Goal: Task Accomplishment & Management: Use online tool/utility

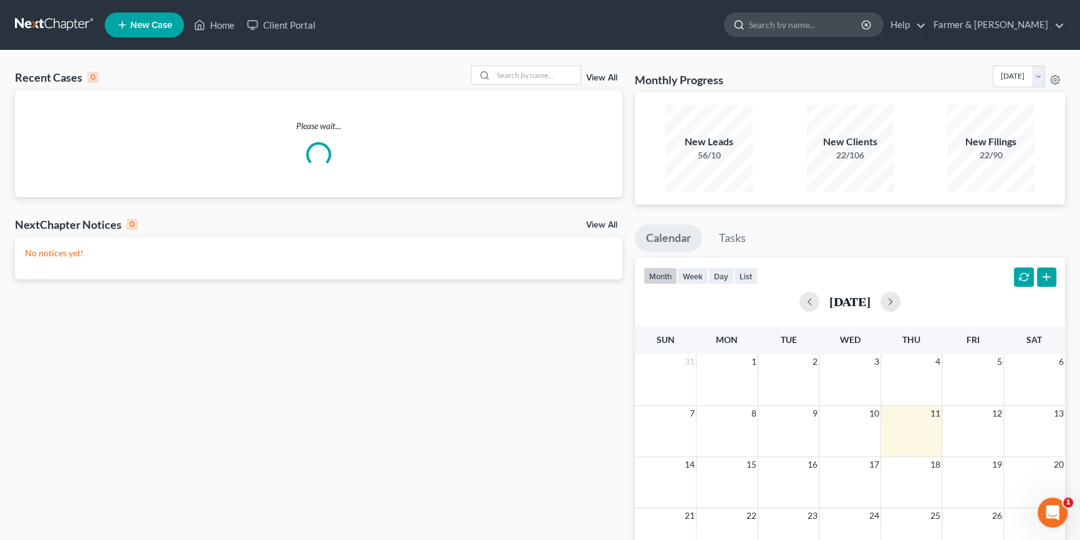
click at [814, 29] on input "search" at bounding box center [806, 24] width 114 height 23
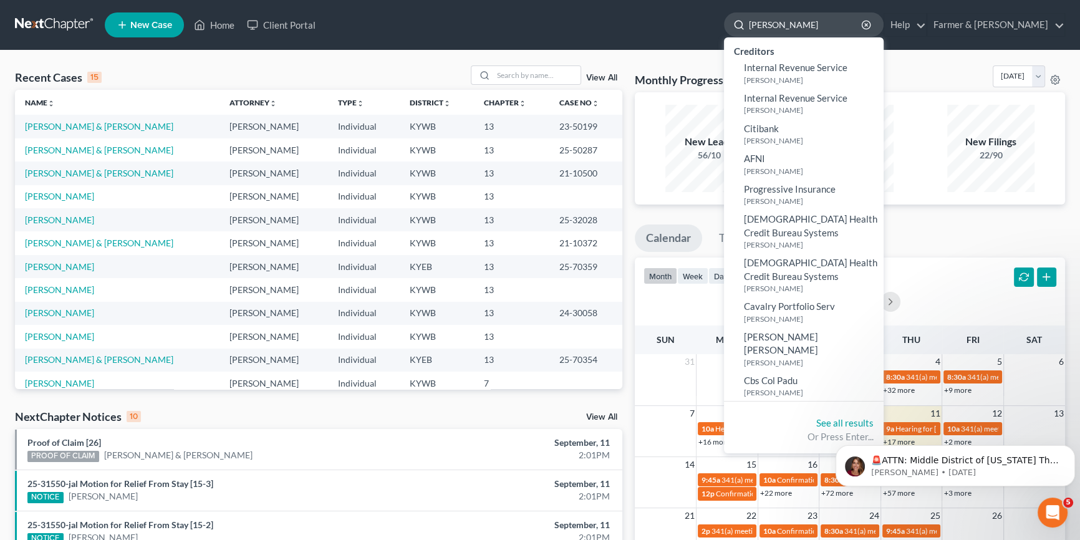
type input "[PERSON_NAME]"
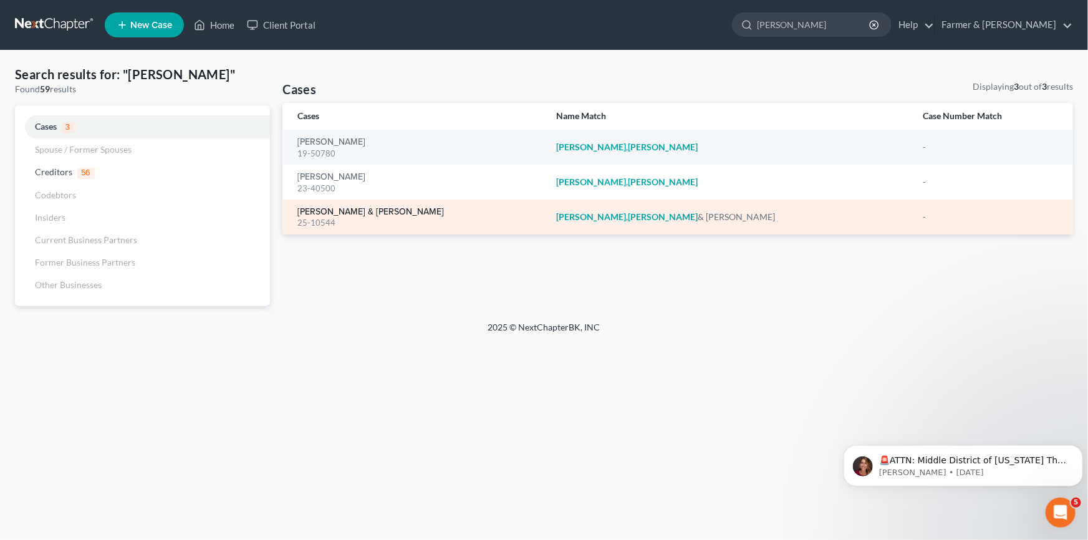
click at [351, 208] on link "[PERSON_NAME] & [PERSON_NAME]" at bounding box center [370, 212] width 147 height 9
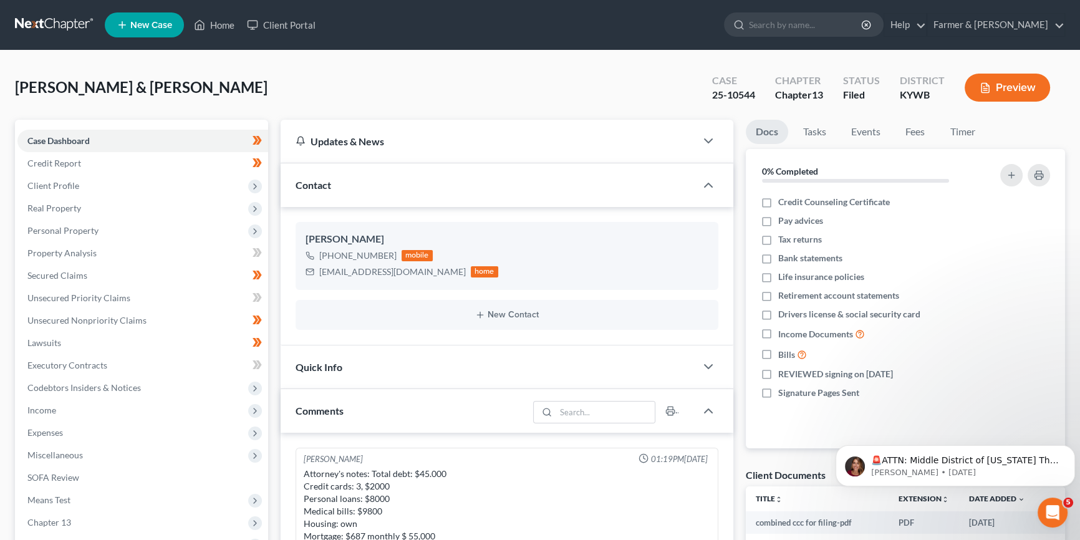
scroll to position [367, 0]
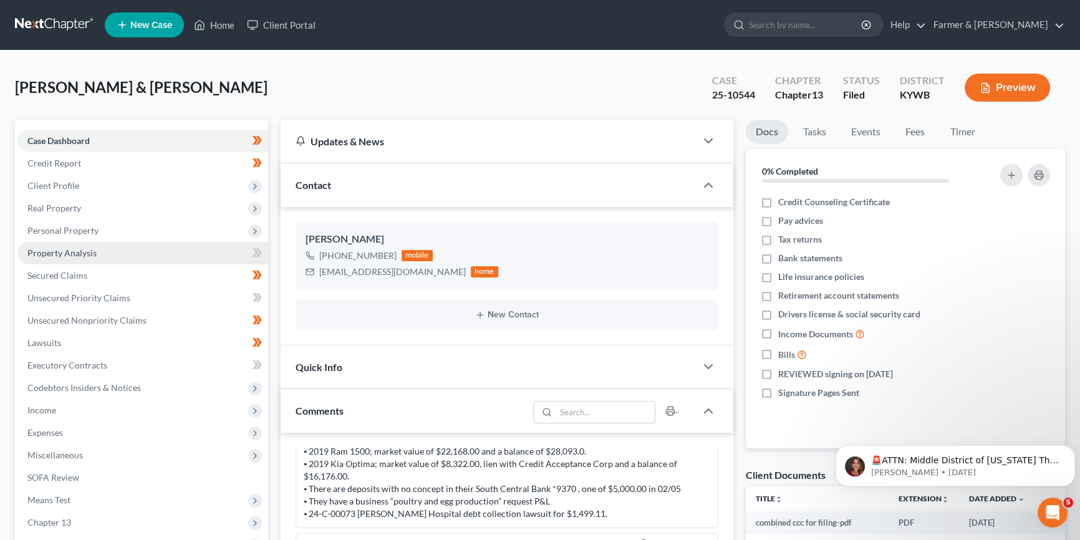
click at [94, 254] on span "Property Analysis" at bounding box center [61, 253] width 69 height 11
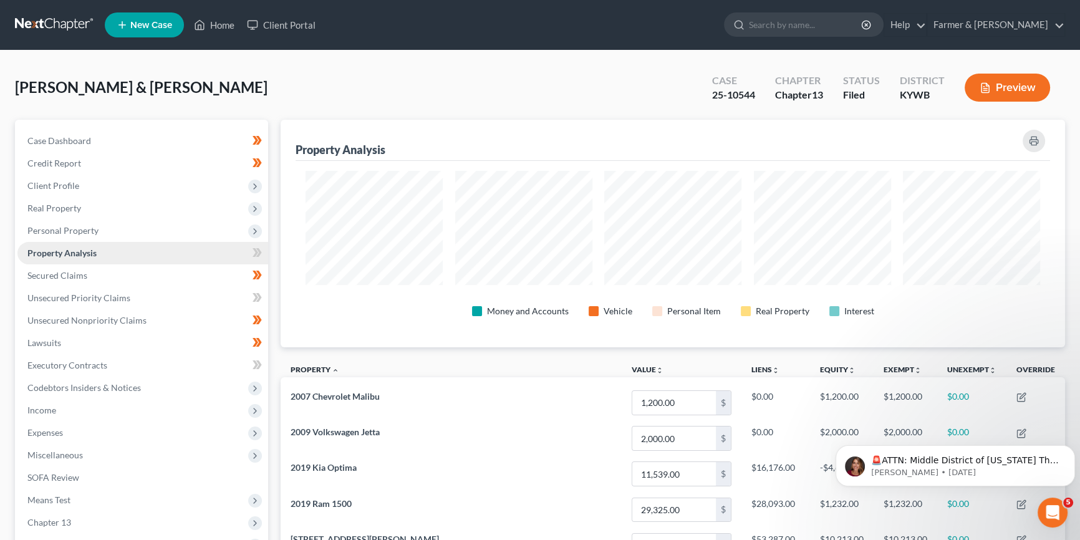
scroll to position [228, 784]
click at [89, 272] on link "Secured Claims" at bounding box center [142, 275] width 251 height 22
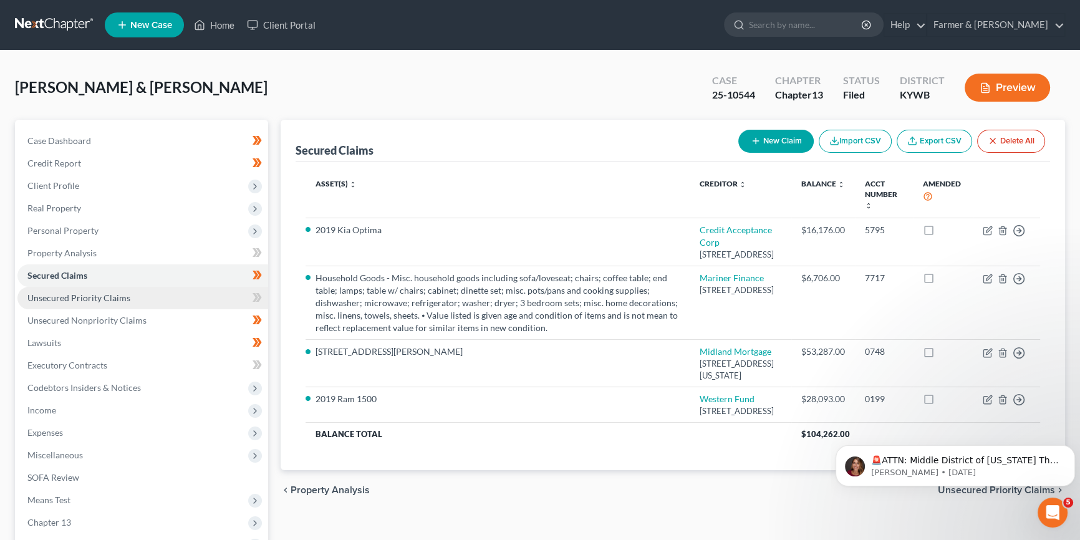
click at [103, 299] on span "Unsecured Priority Claims" at bounding box center [78, 297] width 103 height 11
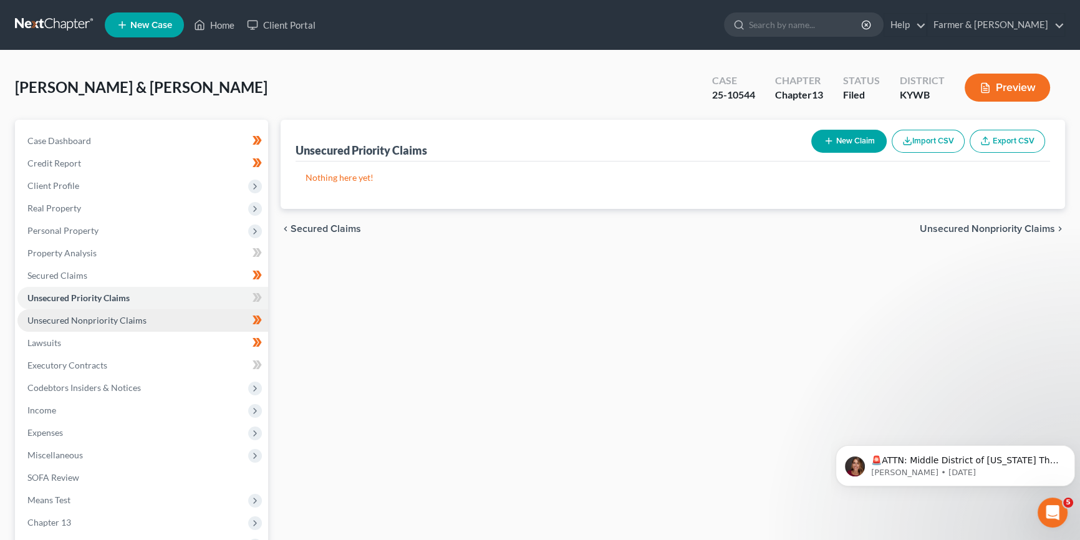
click at [110, 317] on span "Unsecured Nonpriority Claims" at bounding box center [86, 320] width 119 height 11
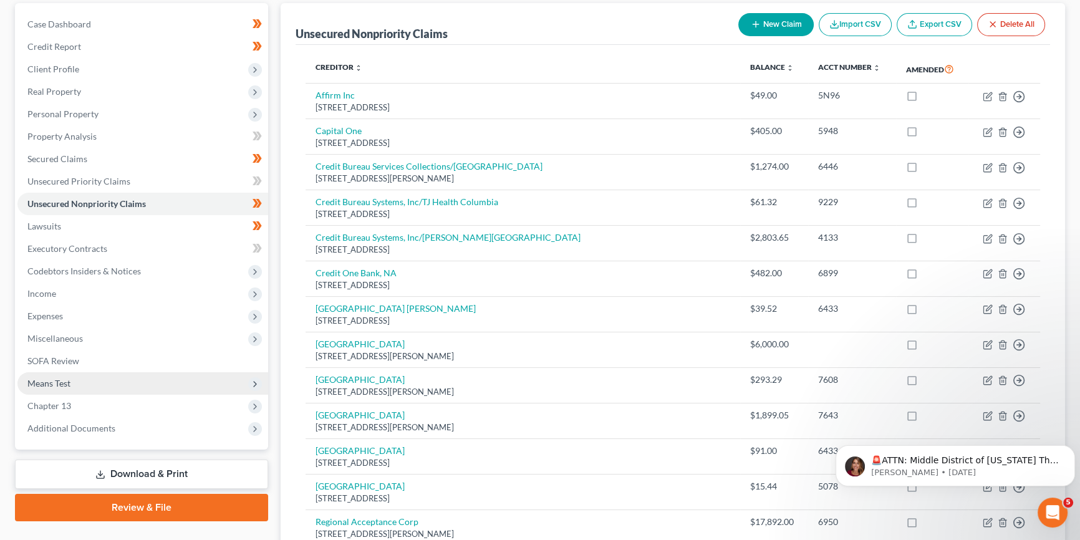
scroll to position [188, 0]
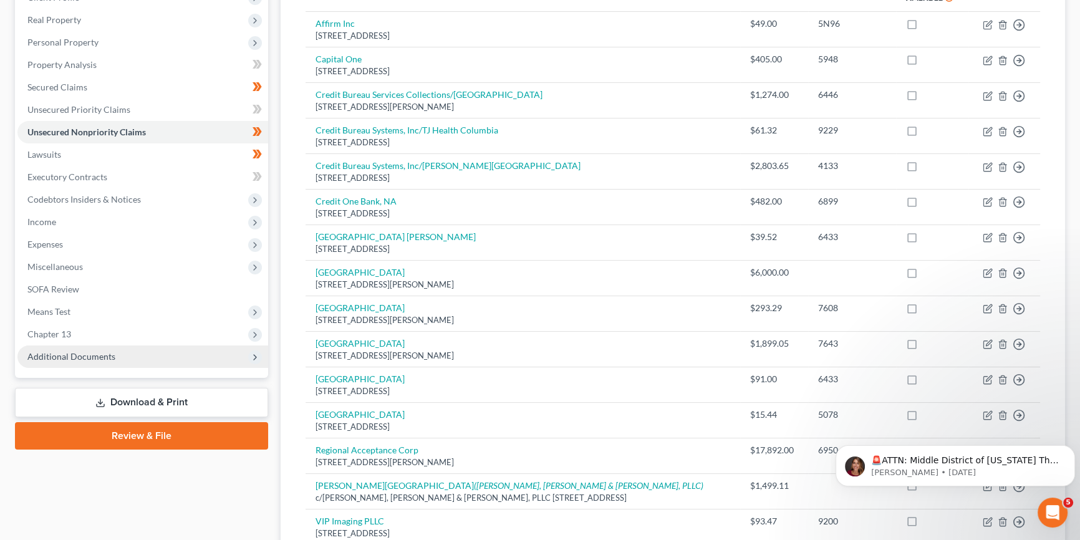
click at [65, 351] on span "Additional Documents" at bounding box center [71, 356] width 88 height 11
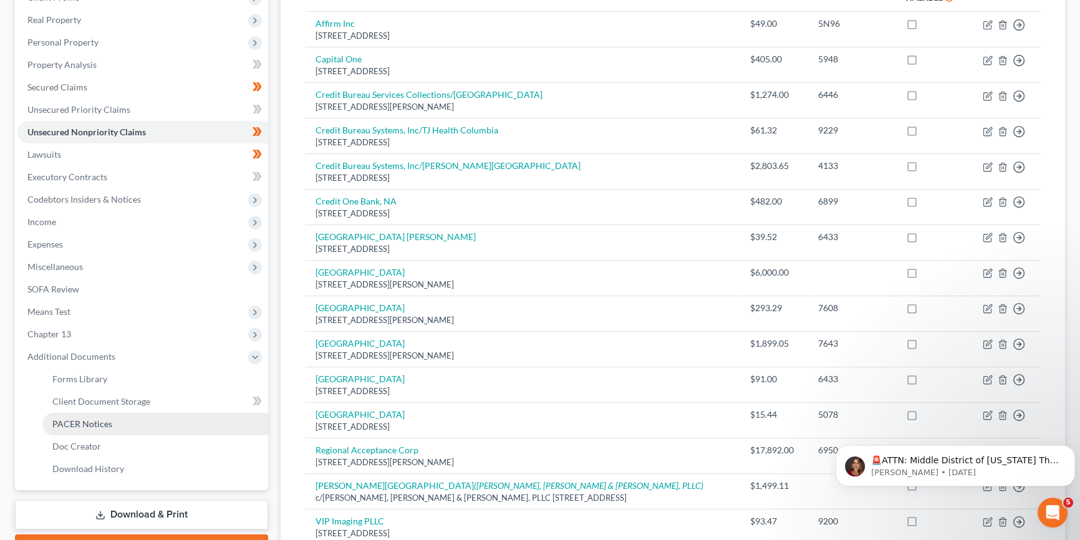
click at [85, 421] on span "PACER Notices" at bounding box center [82, 423] width 60 height 11
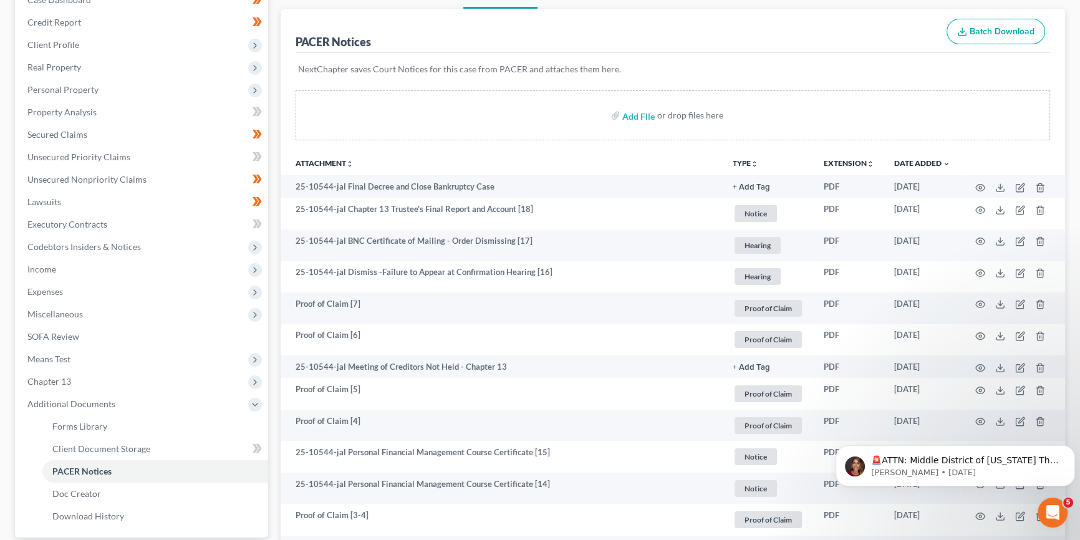
scroll to position [132, 0]
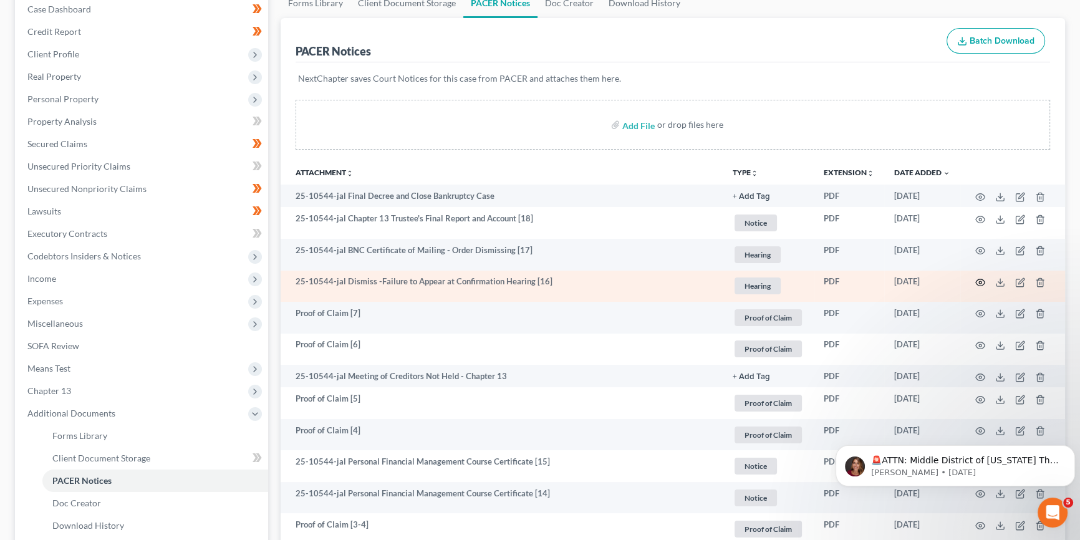
click at [979, 278] on icon "button" at bounding box center [980, 282] width 10 height 10
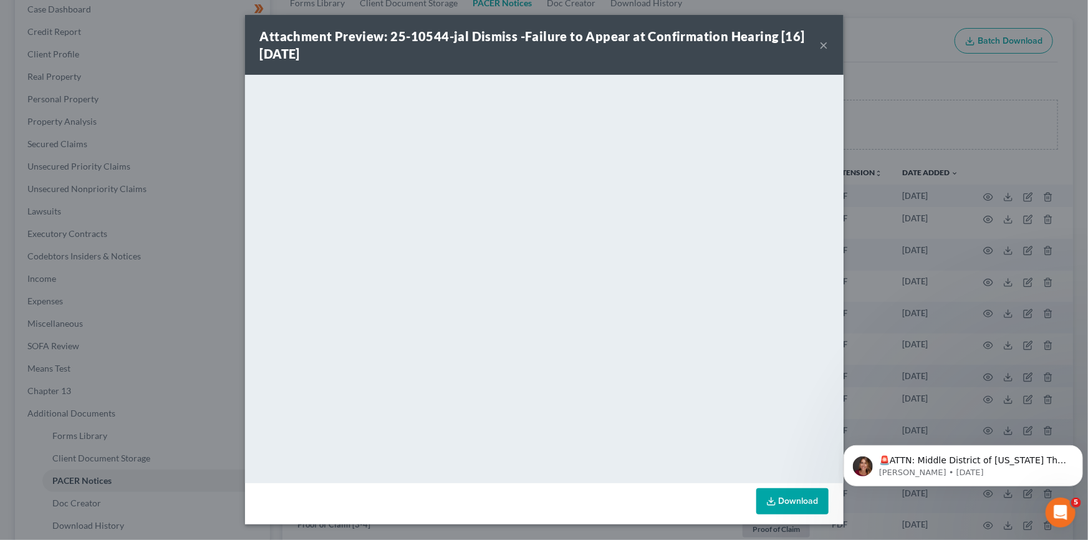
click at [827, 44] on button "×" at bounding box center [824, 44] width 9 height 15
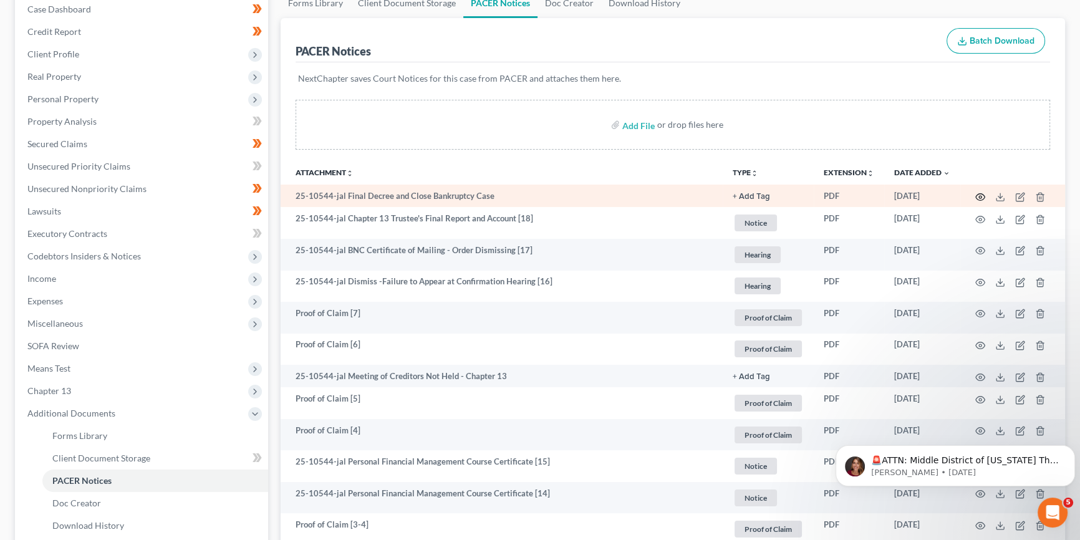
click at [979, 196] on circle "button" at bounding box center [980, 197] width 2 height 2
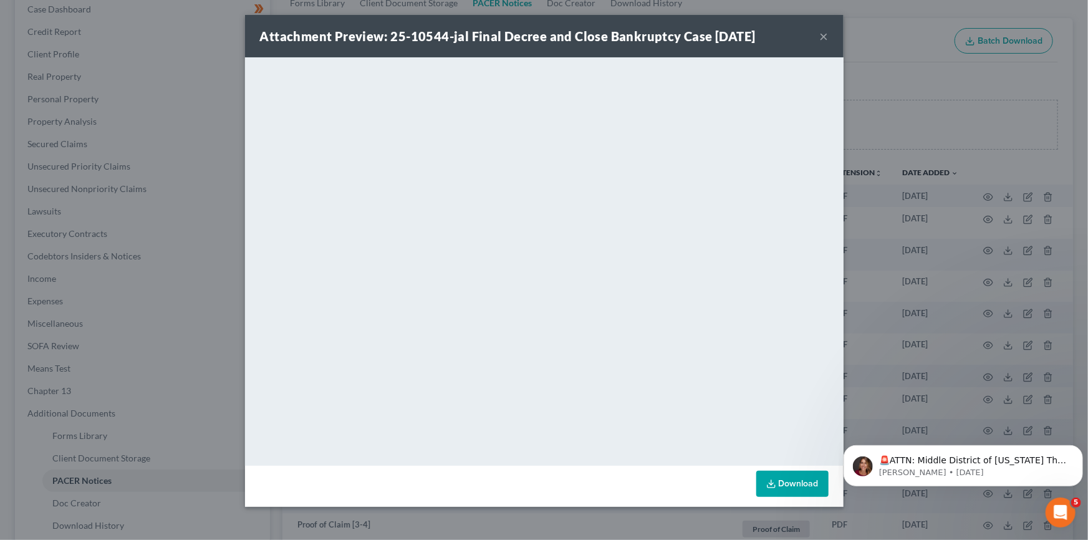
click at [825, 34] on button "×" at bounding box center [824, 36] width 9 height 15
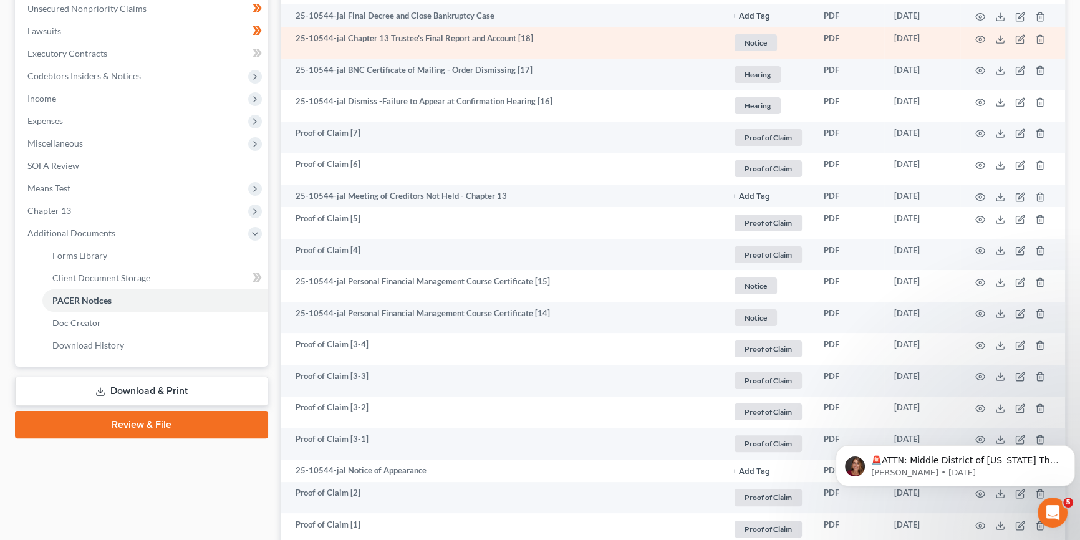
scroll to position [321, 0]
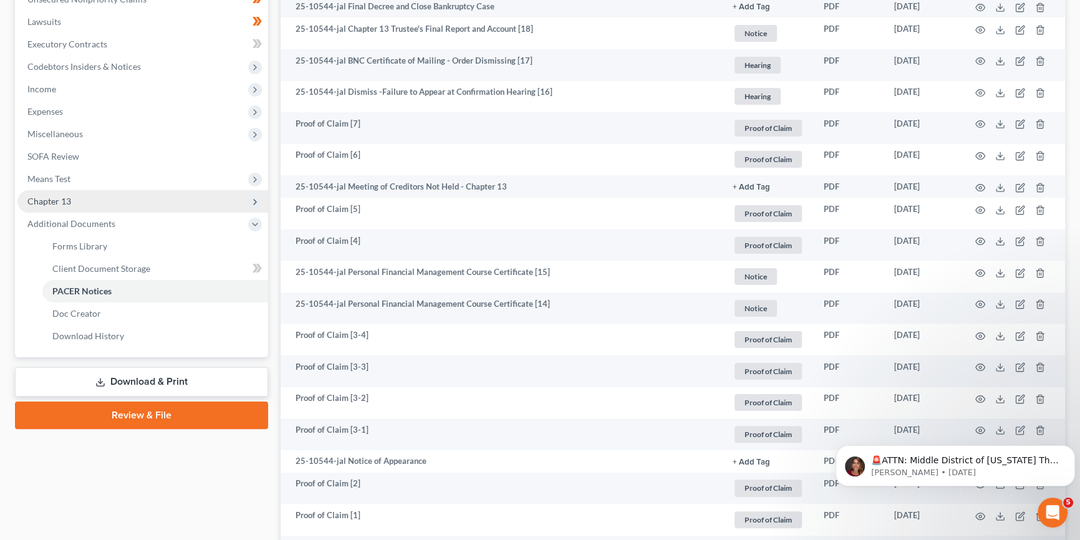
click at [63, 198] on span "Chapter 13" at bounding box center [49, 201] width 44 height 11
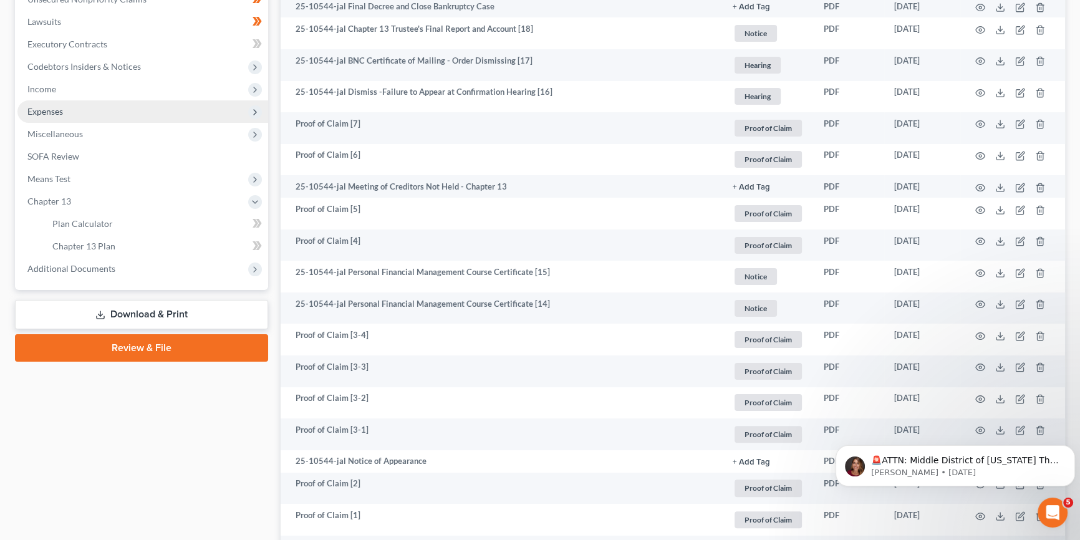
click at [55, 106] on span "Expenses" at bounding box center [45, 111] width 36 height 11
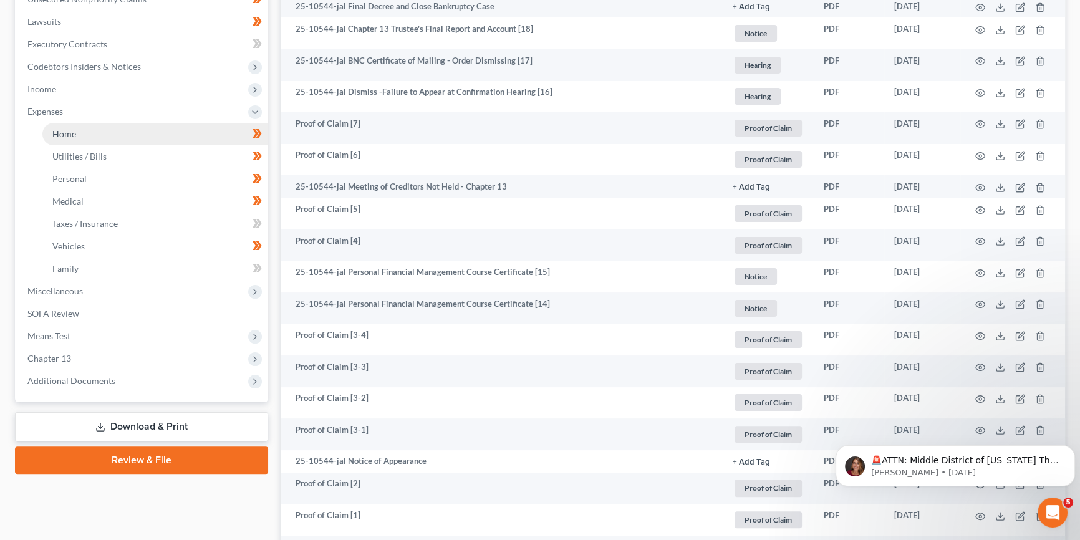
click at [66, 128] on span "Home" at bounding box center [64, 133] width 24 height 11
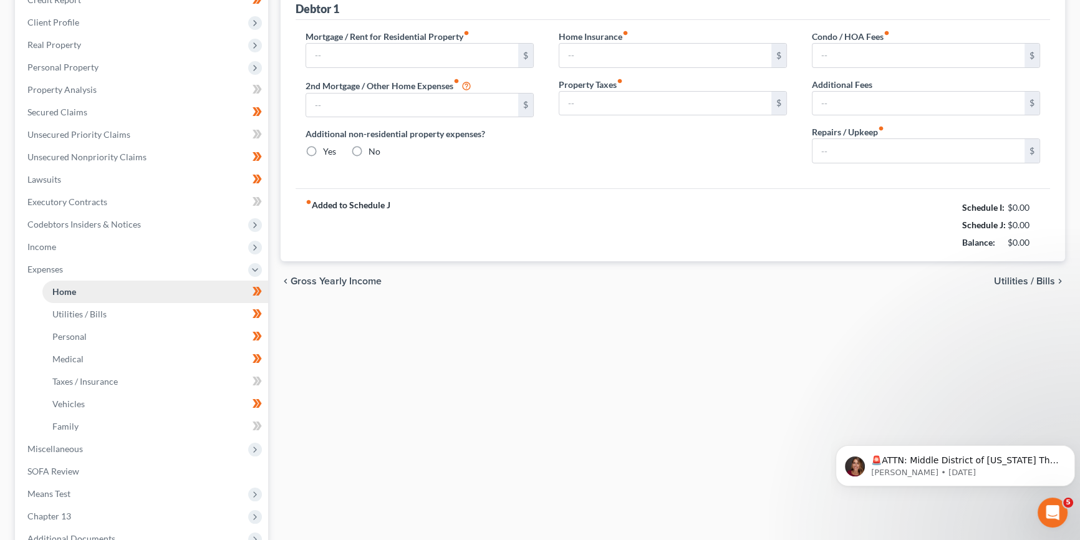
scroll to position [1, 0]
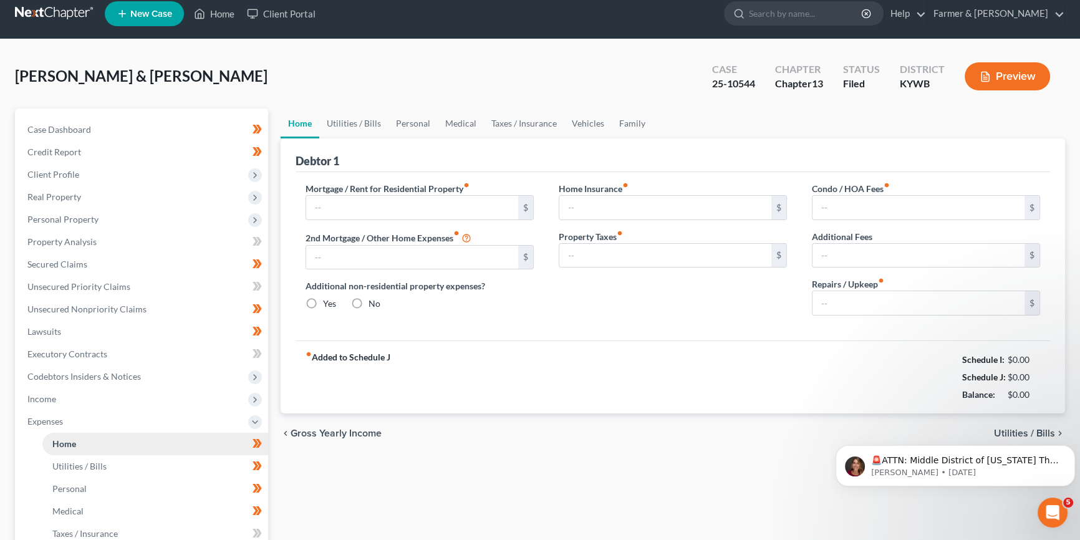
type input "663.00"
type input "0.00"
radio input "true"
type input "0.00"
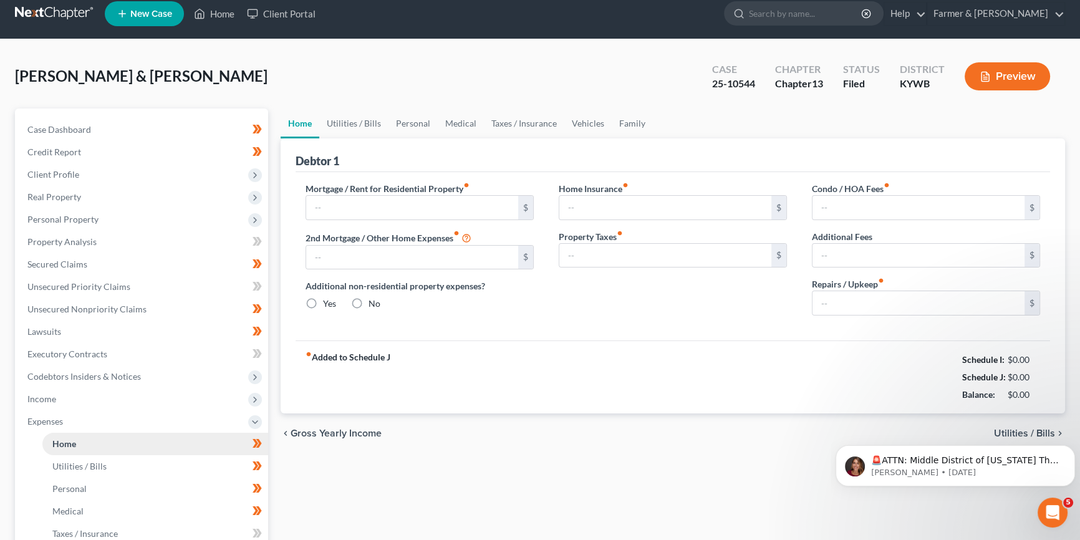
type input "0.00"
type input "100.00"
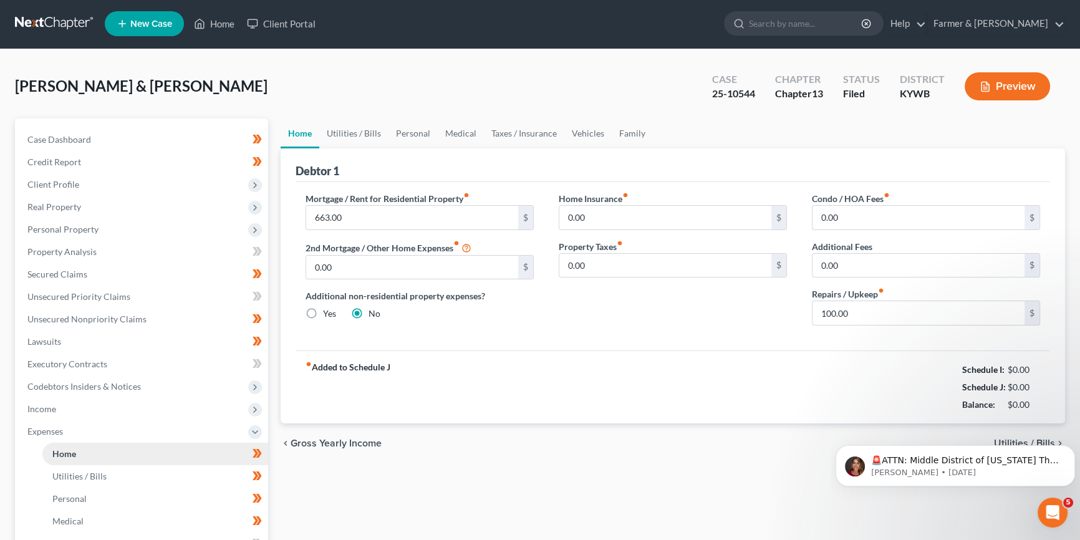
scroll to position [0, 0]
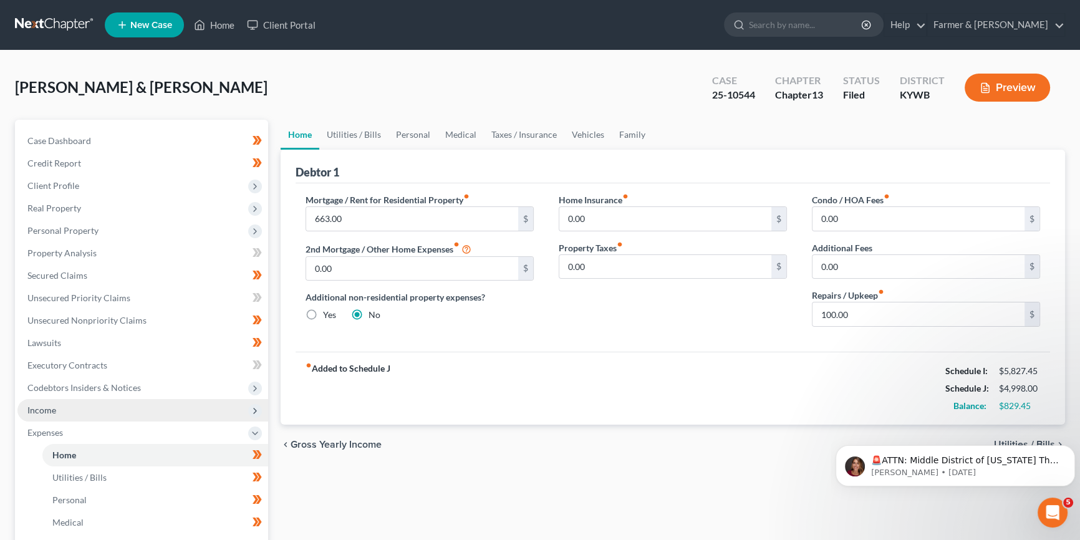
click at [67, 411] on span "Income" at bounding box center [142, 410] width 251 height 22
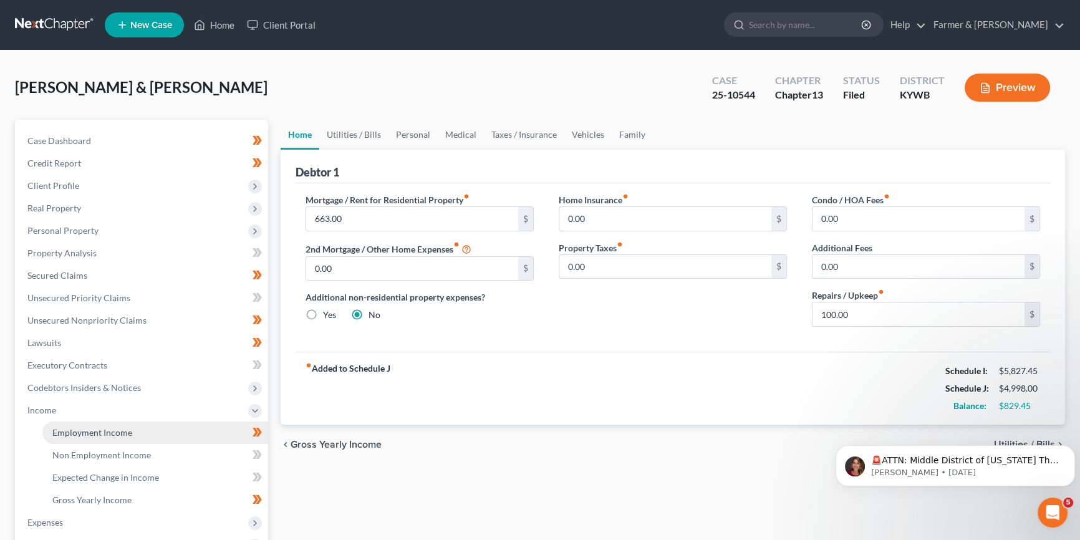
click at [74, 430] on span "Employment Income" at bounding box center [92, 432] width 80 height 11
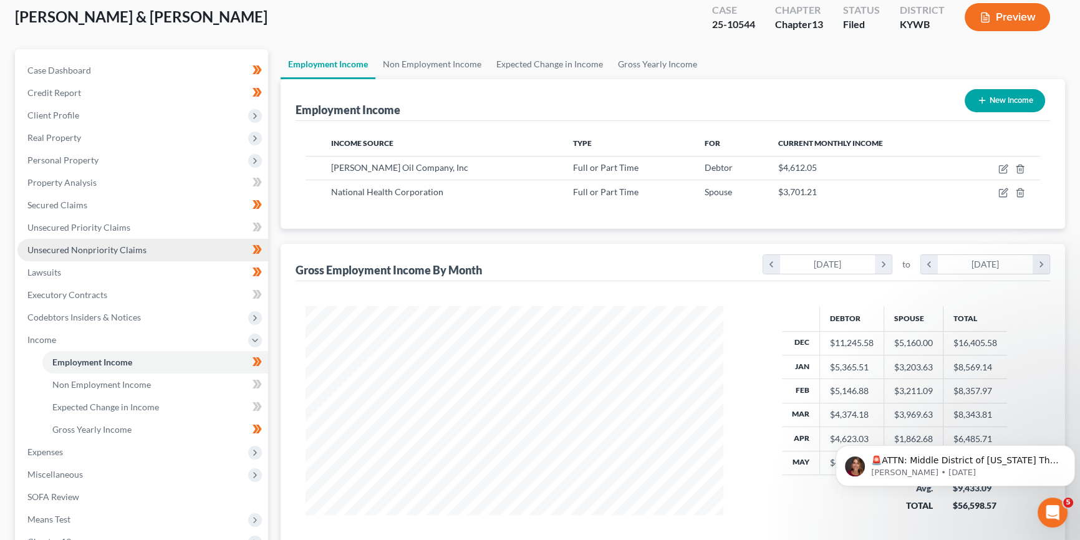
scroll to position [75, 0]
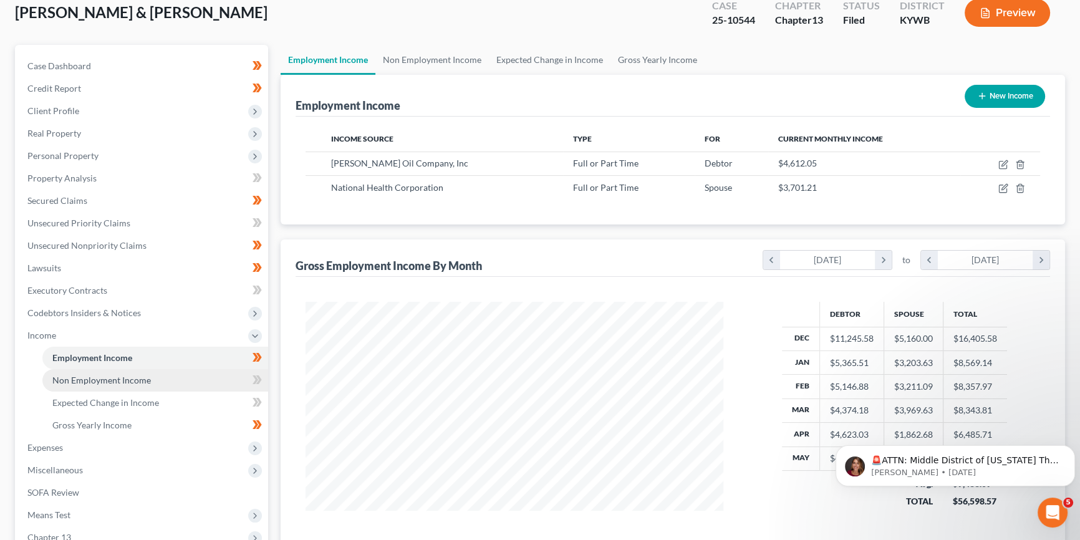
click at [103, 378] on span "Non Employment Income" at bounding box center [101, 380] width 99 height 11
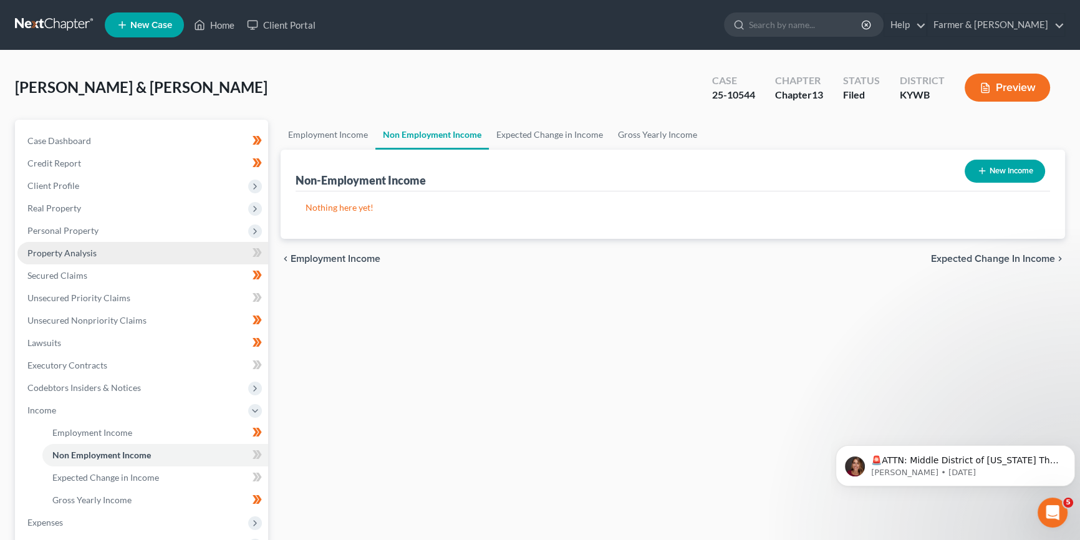
click at [57, 253] on span "Property Analysis" at bounding box center [61, 253] width 69 height 11
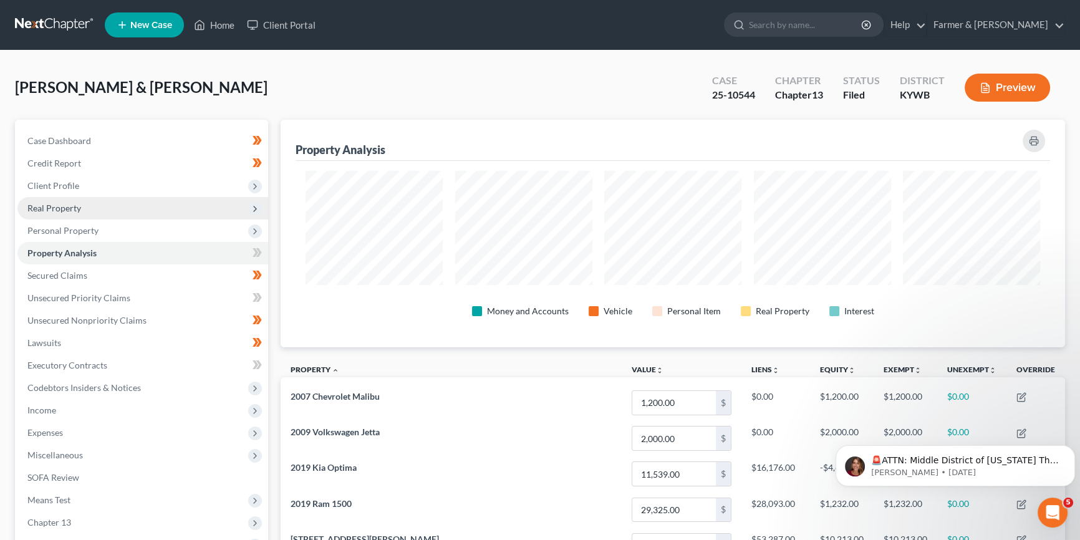
scroll to position [228, 784]
click at [51, 207] on span "Real Property" at bounding box center [54, 208] width 54 height 11
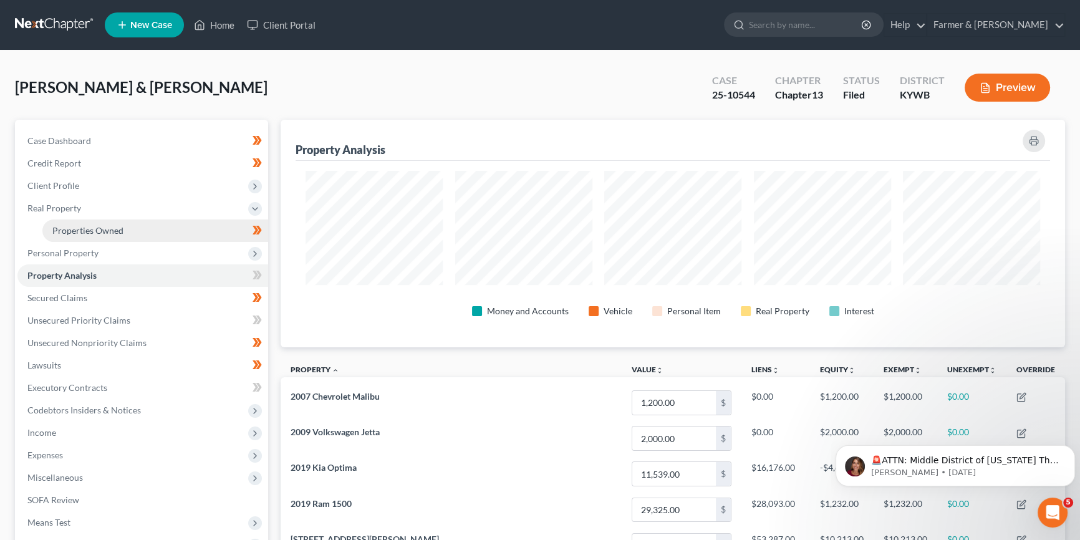
click at [74, 233] on span "Properties Owned" at bounding box center [87, 230] width 71 height 11
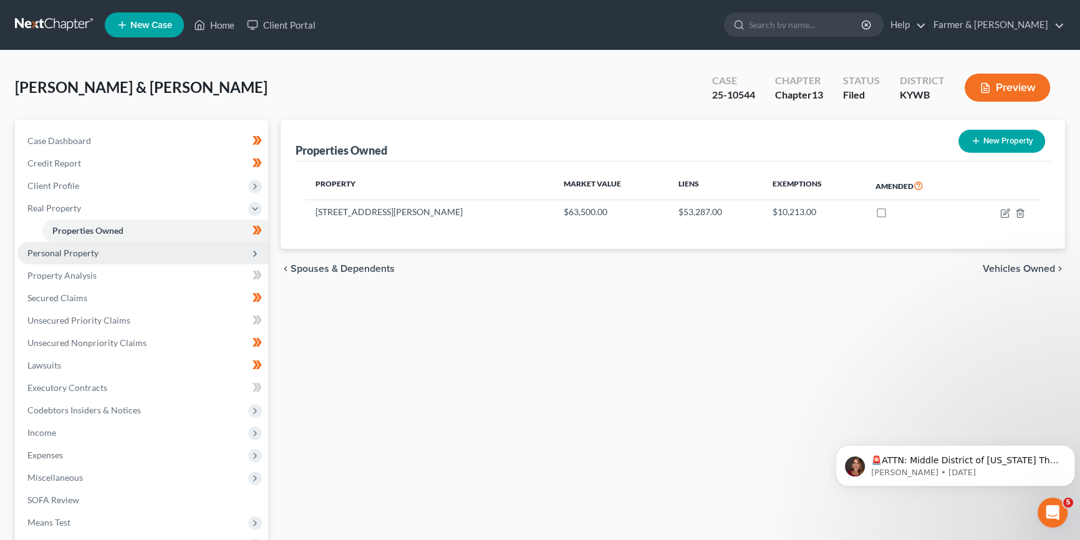
click at [59, 251] on span "Personal Property" at bounding box center [62, 253] width 71 height 11
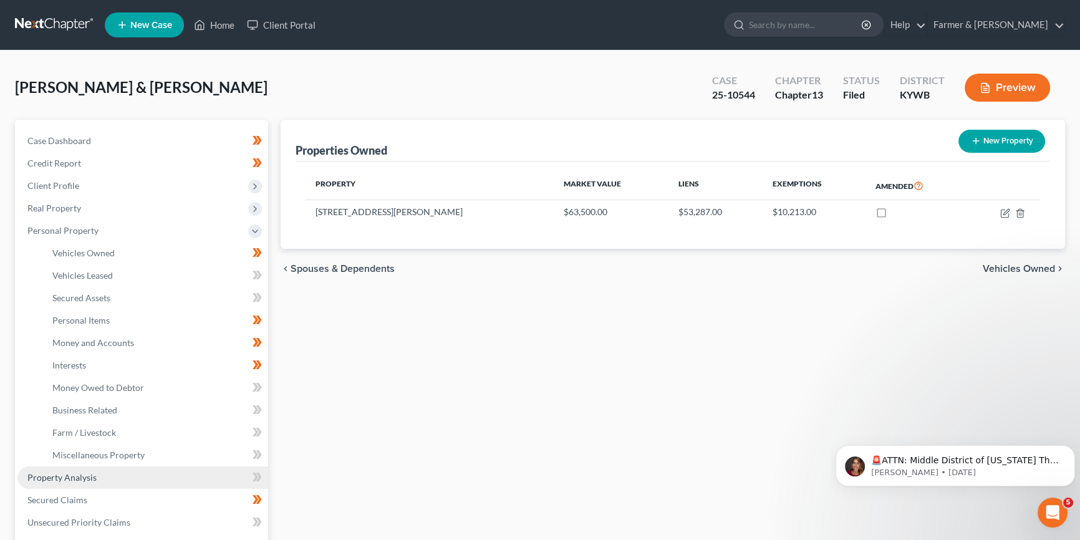
click at [73, 480] on span "Property Analysis" at bounding box center [61, 477] width 69 height 11
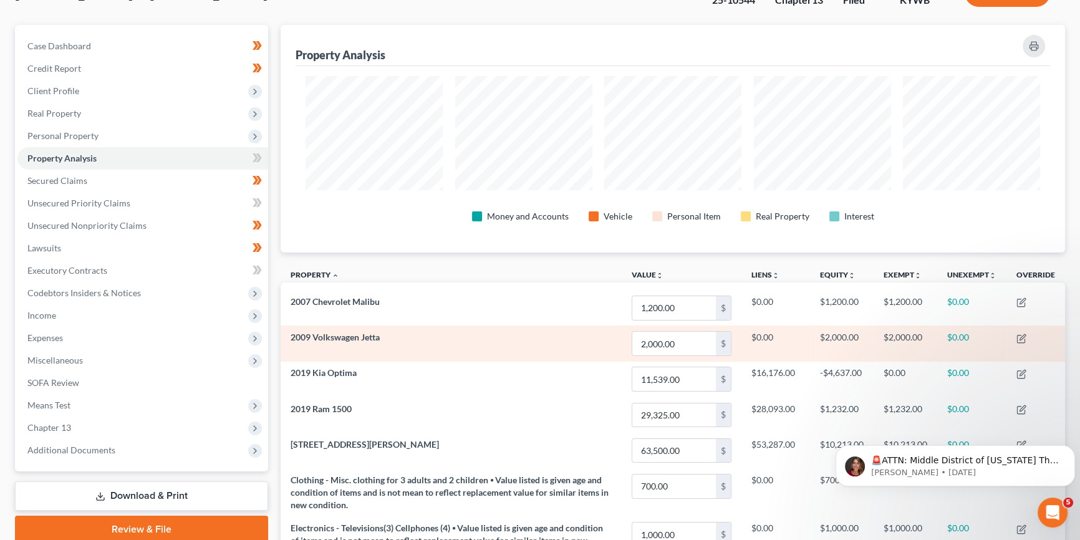
scroll to position [113, 0]
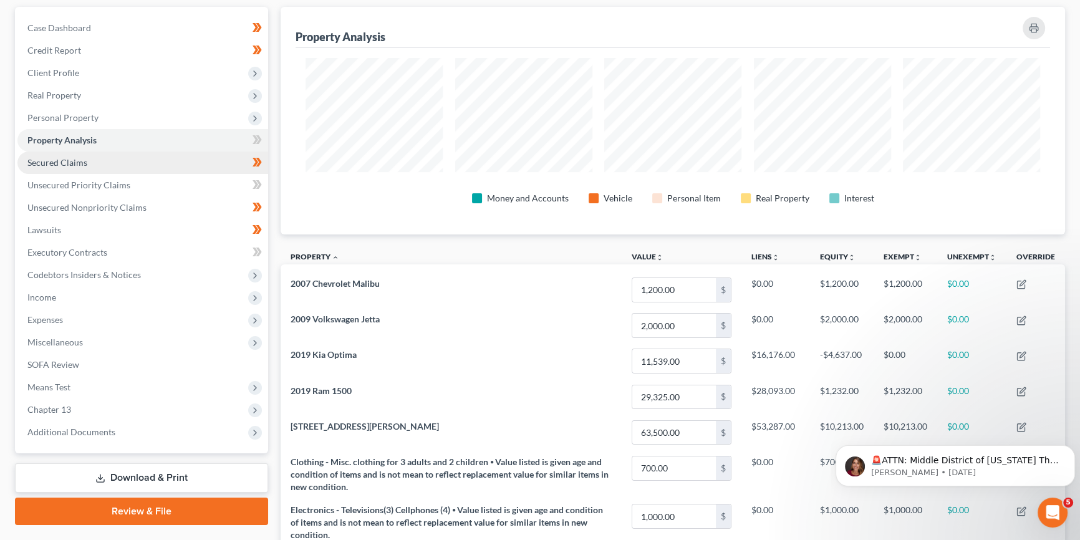
click at [86, 158] on link "Secured Claims" at bounding box center [142, 163] width 251 height 22
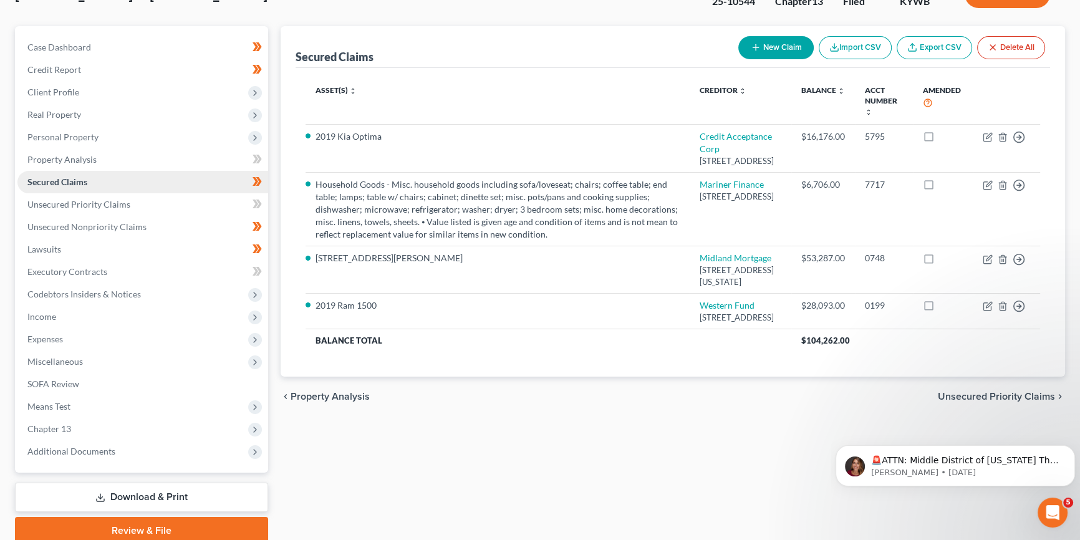
scroll to position [94, 0]
click at [70, 425] on span "Chapter 13" at bounding box center [142, 428] width 251 height 22
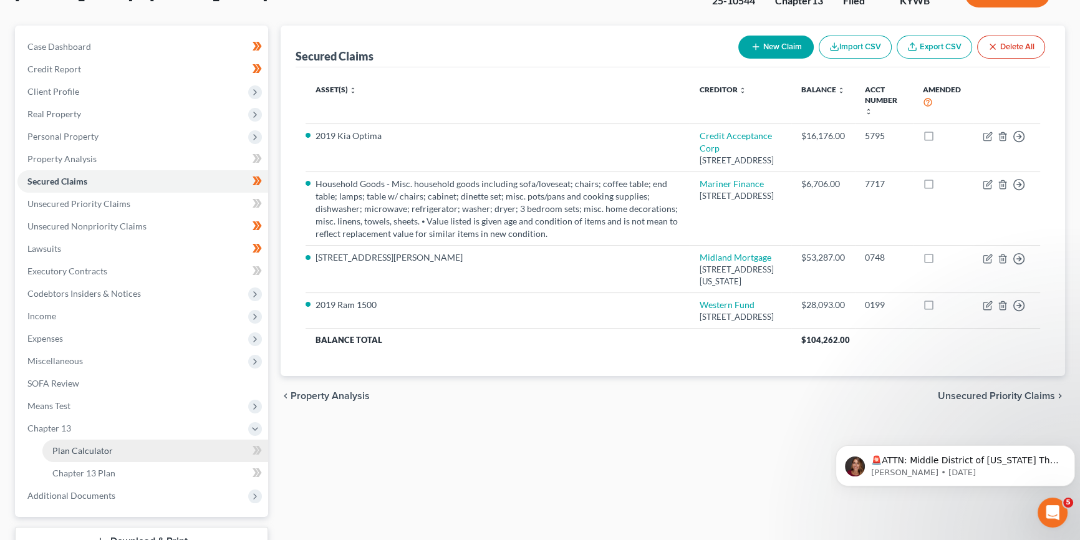
click at [90, 449] on span "Plan Calculator" at bounding box center [82, 450] width 60 height 11
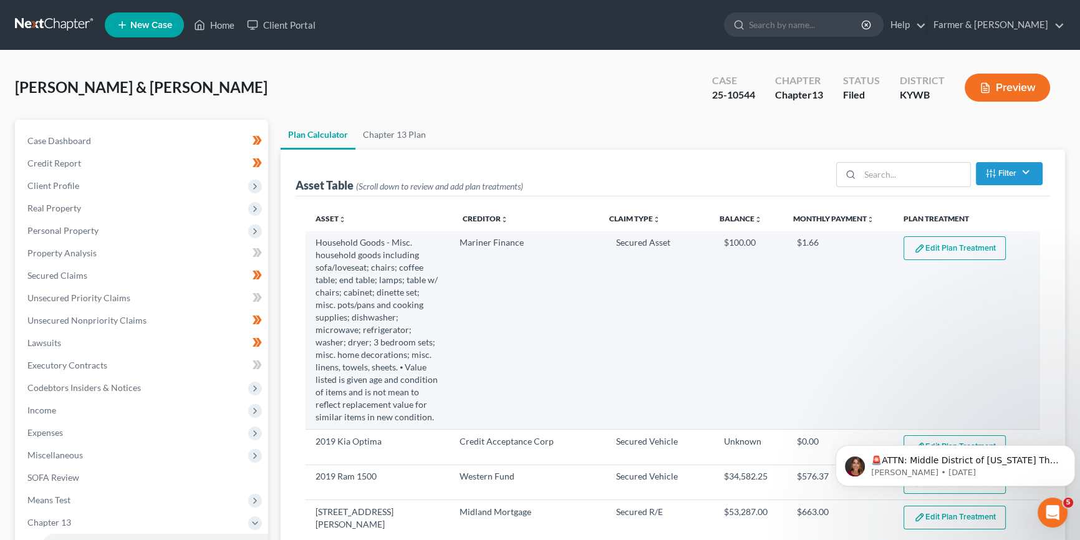
select select "59"
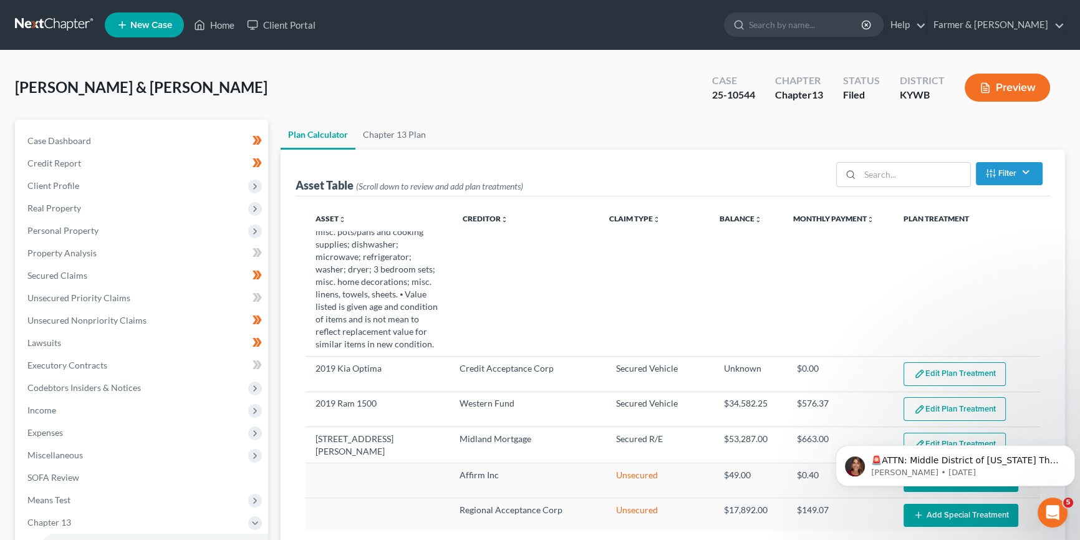
scroll to position [75, 0]
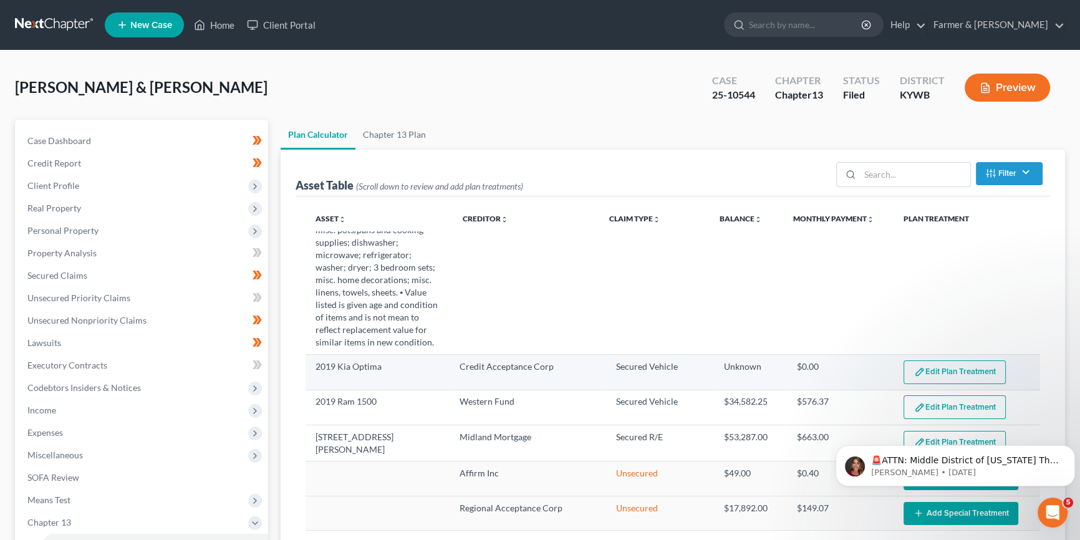
click at [954, 371] on button "Edit Plan Treatment" at bounding box center [954, 372] width 102 height 24
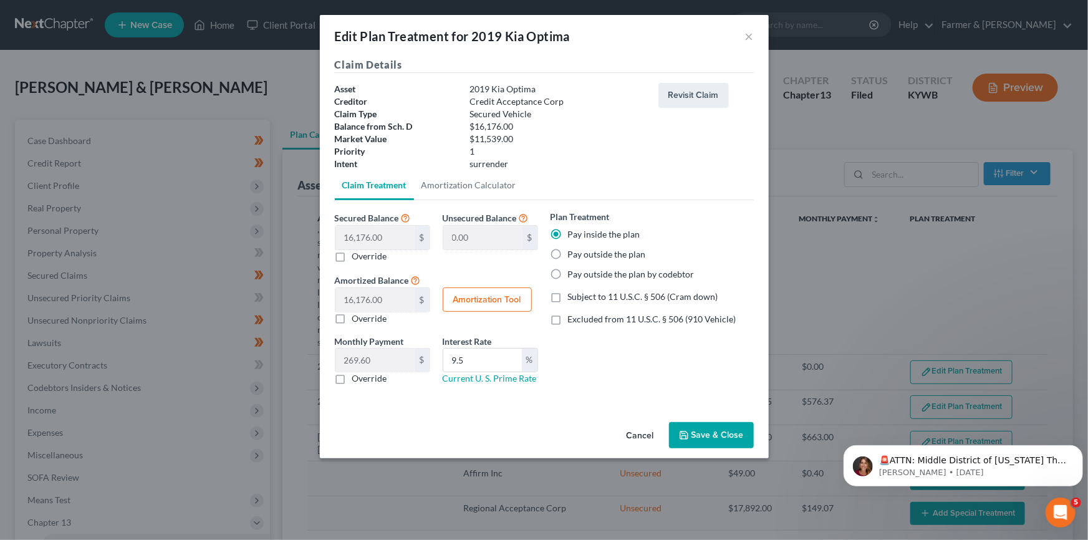
click at [634, 437] on button "Cancel" at bounding box center [640, 435] width 47 height 25
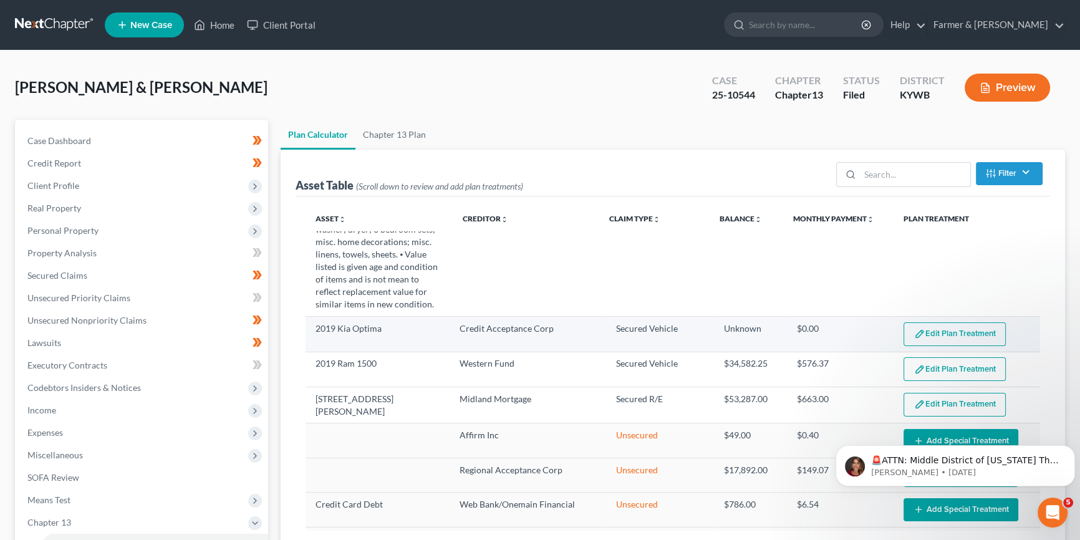
scroll to position [132, 0]
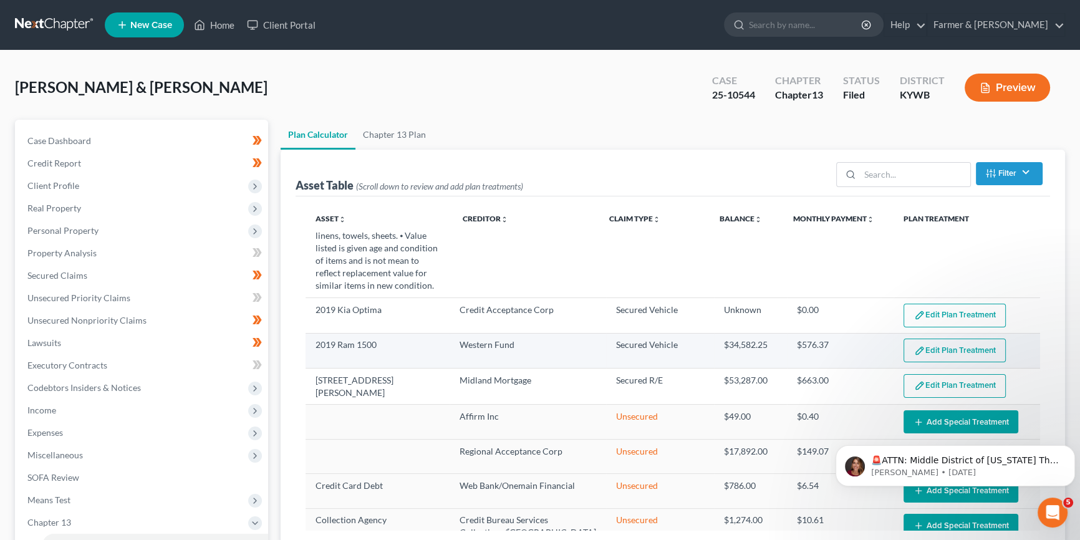
click at [943, 347] on button "Edit Plan Treatment" at bounding box center [954, 351] width 102 height 24
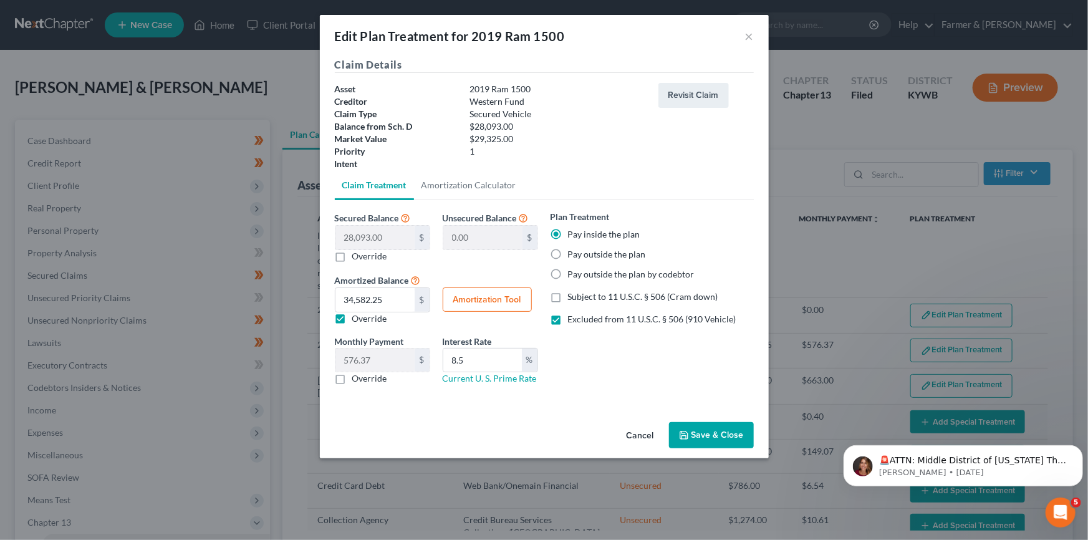
click at [633, 433] on button "Cancel" at bounding box center [640, 435] width 47 height 25
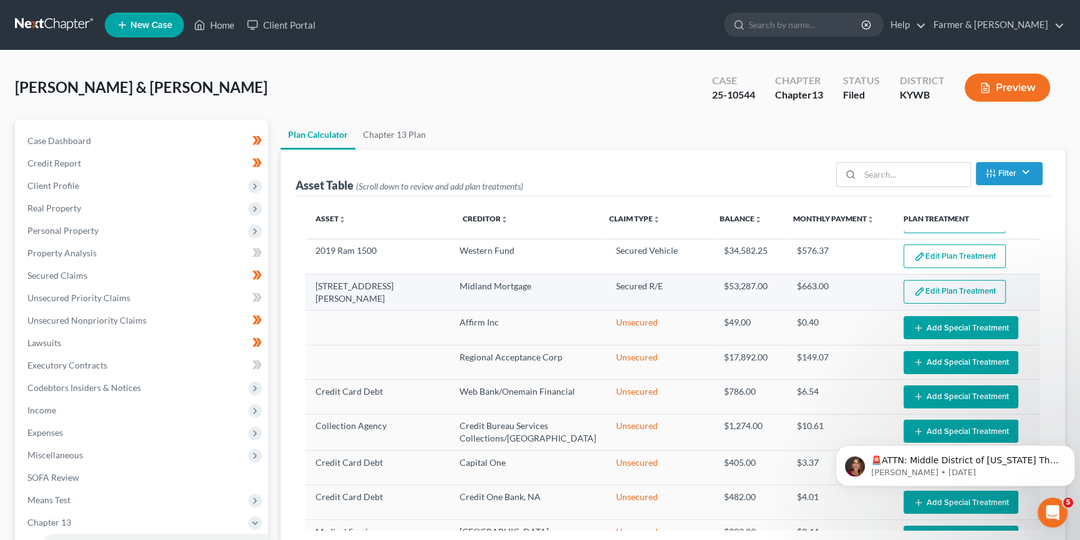
scroll to position [226, 0]
click at [927, 283] on button "Edit Plan Treatment" at bounding box center [954, 291] width 102 height 24
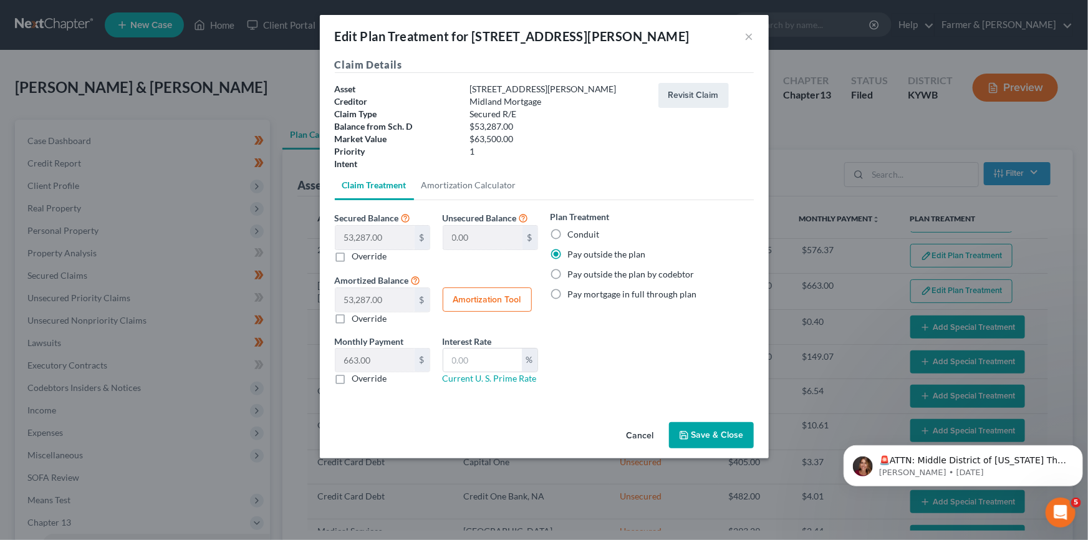
click at [637, 435] on button "Cancel" at bounding box center [640, 435] width 47 height 25
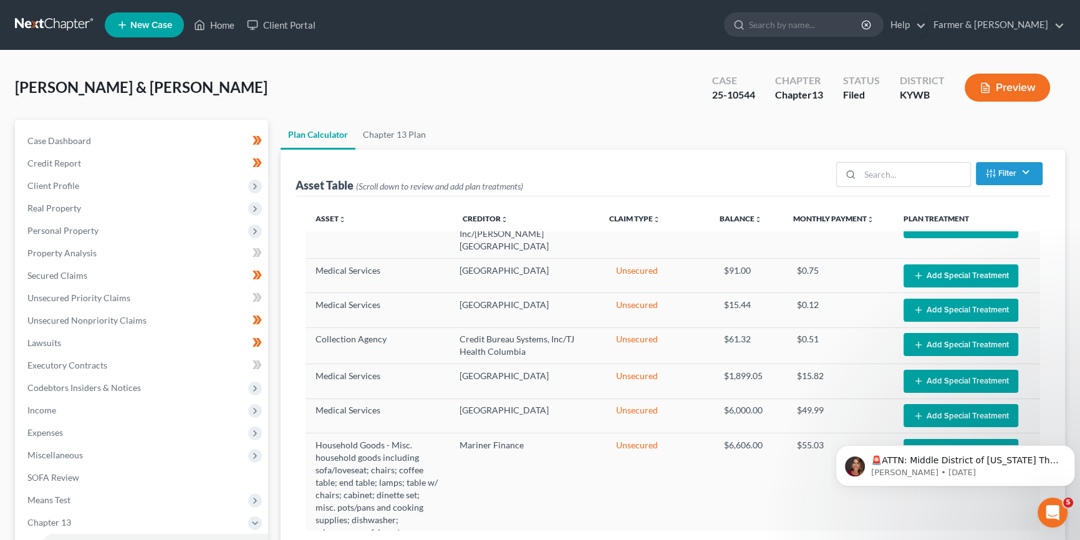
scroll to position [698, 0]
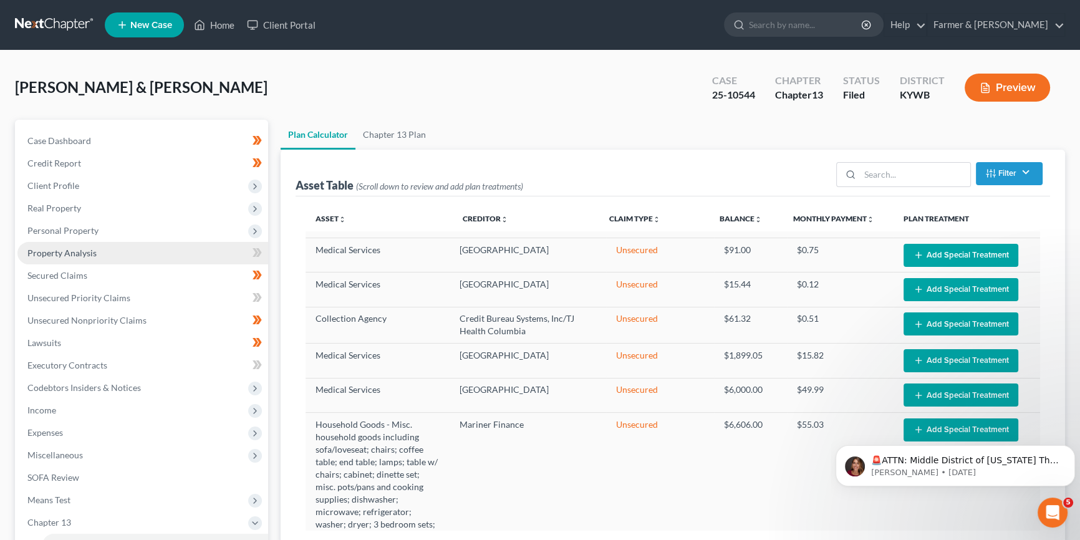
click at [67, 248] on span "Property Analysis" at bounding box center [61, 253] width 69 height 11
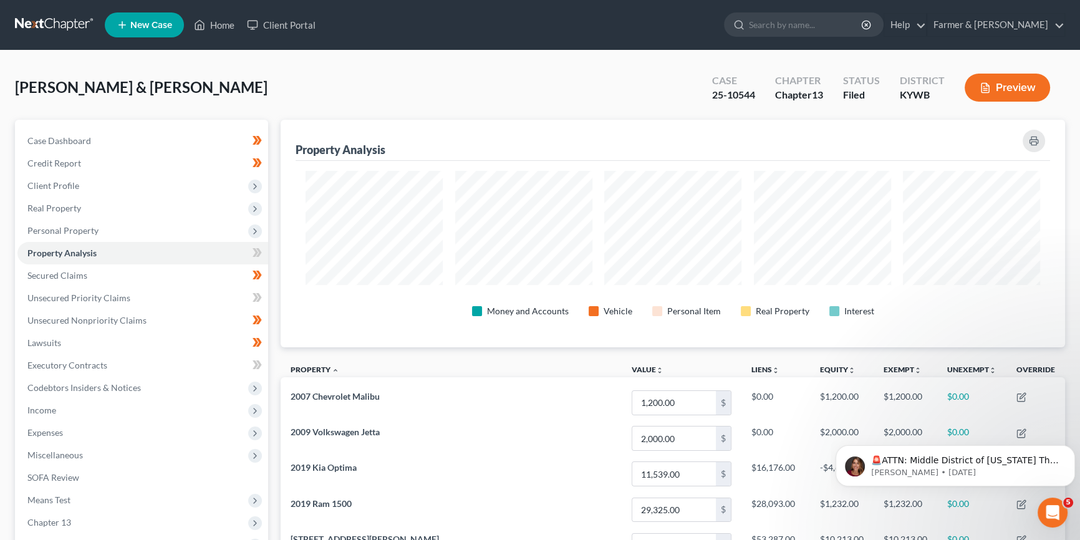
scroll to position [228, 784]
click at [71, 321] on span "Unsecured Nonpriority Claims" at bounding box center [86, 320] width 119 height 11
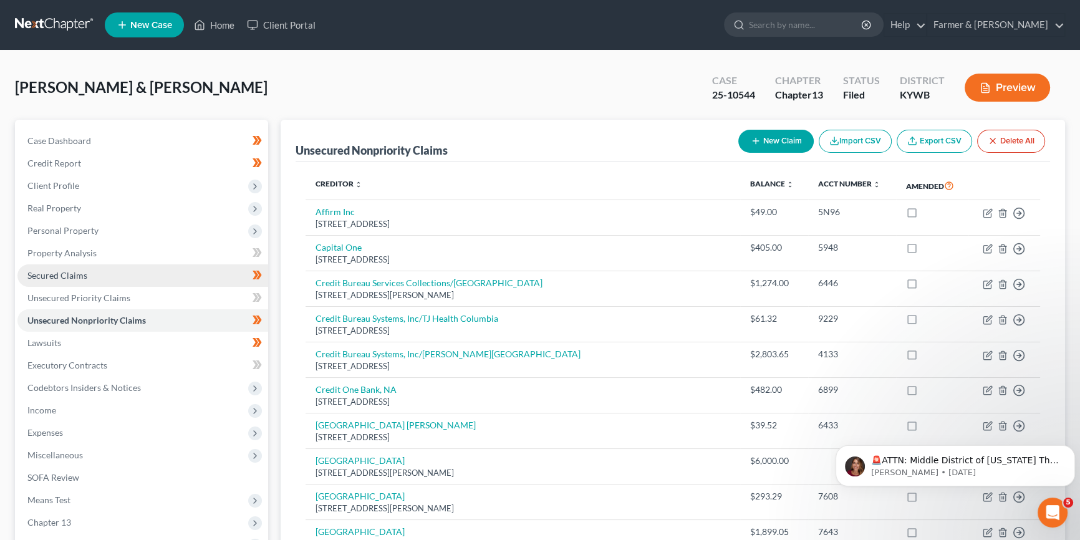
click at [70, 277] on span "Secured Claims" at bounding box center [57, 275] width 60 height 11
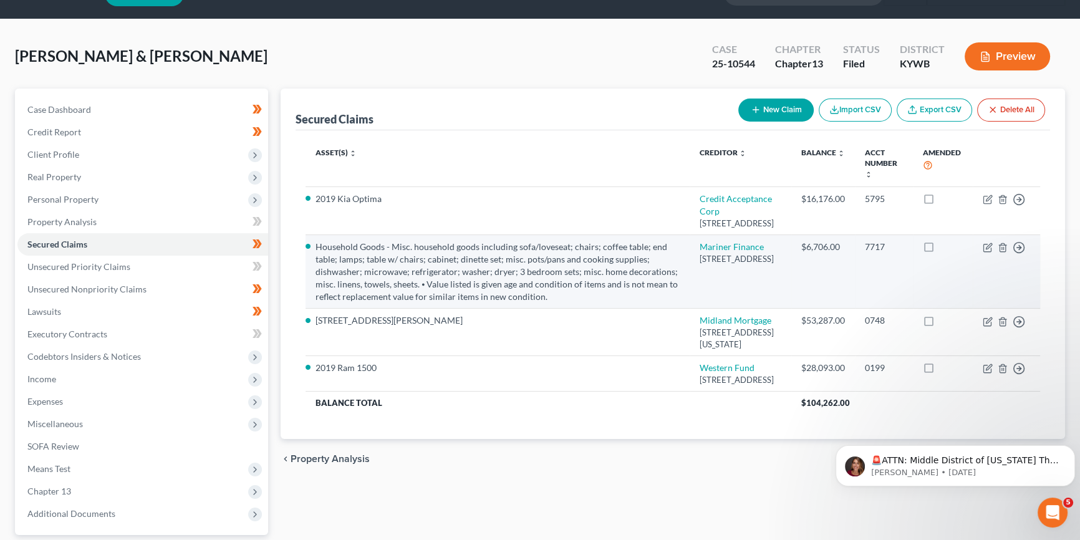
scroll to position [19, 0]
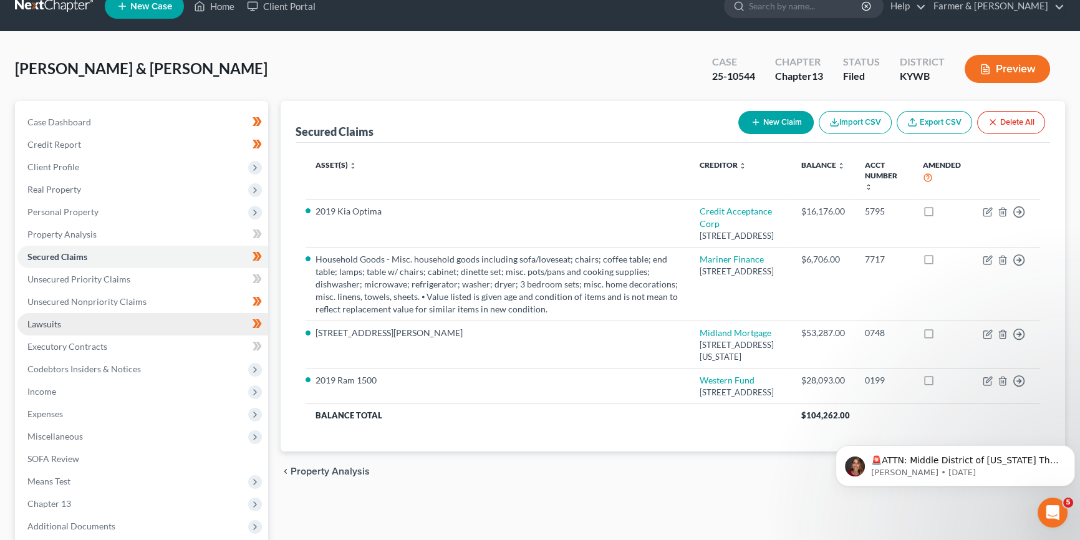
click at [56, 322] on span "Lawsuits" at bounding box center [44, 324] width 34 height 11
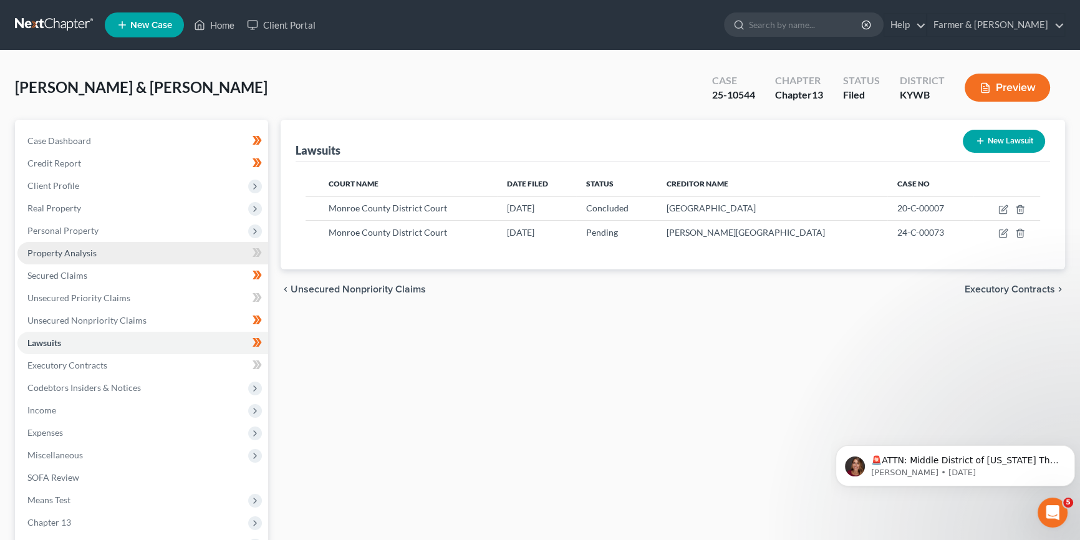
click at [70, 248] on span "Property Analysis" at bounding box center [61, 253] width 69 height 11
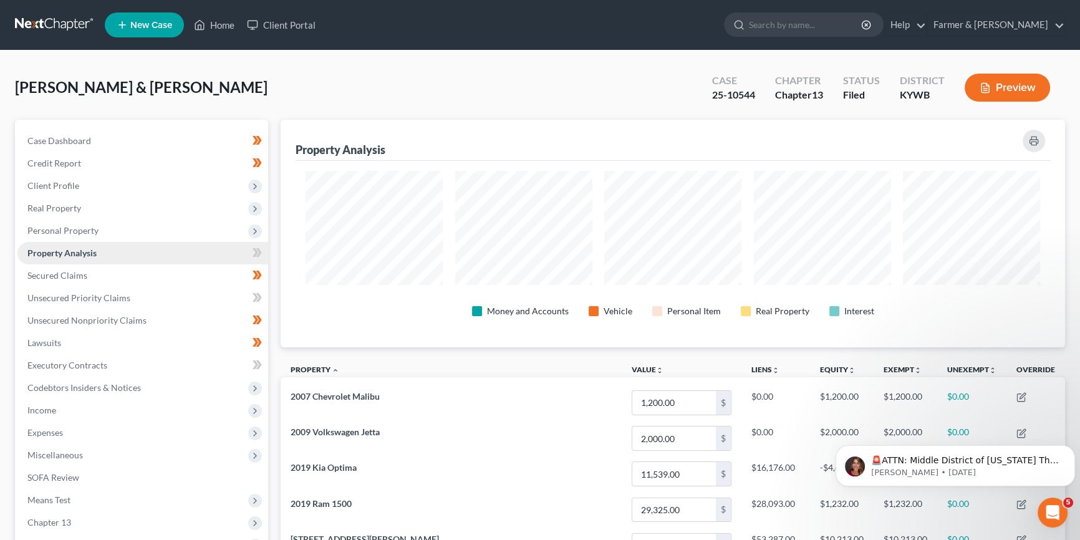
scroll to position [228, 784]
